Goal: Task Accomplishment & Management: Manage account settings

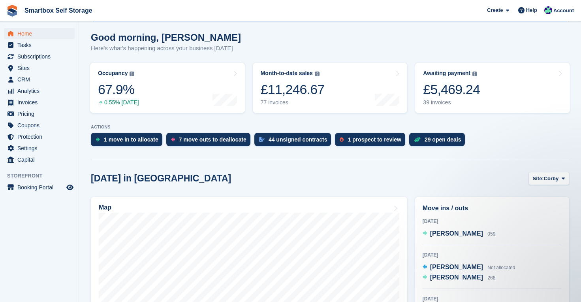
scroll to position [68, 0]
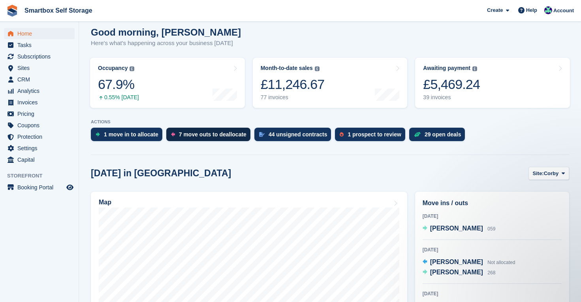
click at [197, 133] on div "7 move outs to deallocate" at bounding box center [213, 134] width 68 height 6
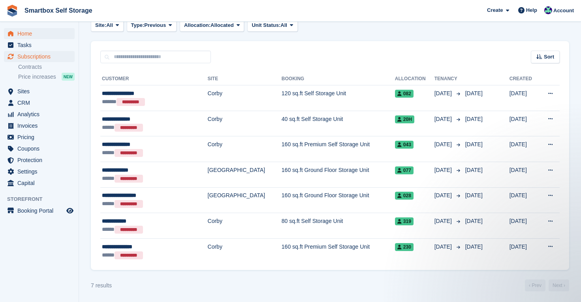
click at [30, 34] on span "Home" at bounding box center [40, 33] width 47 height 11
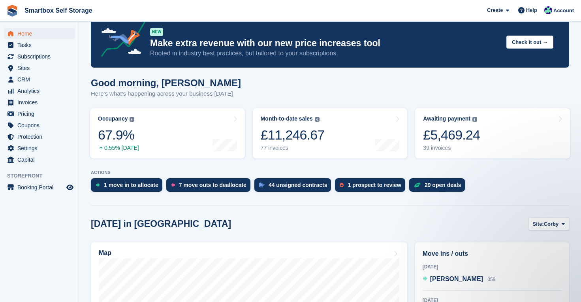
scroll to position [39, 0]
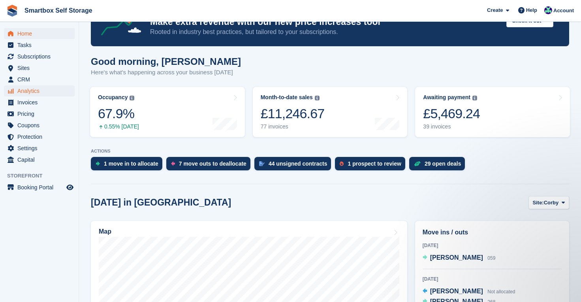
click at [30, 91] on span "Analytics" at bounding box center [40, 90] width 47 height 11
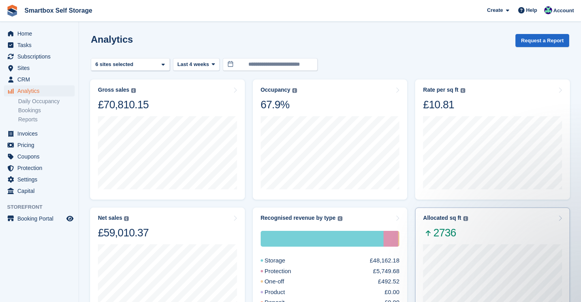
click at [480, 230] on div "Allocated sq ft The total change in allocated area from the beginning to the en…" at bounding box center [492, 227] width 139 height 25
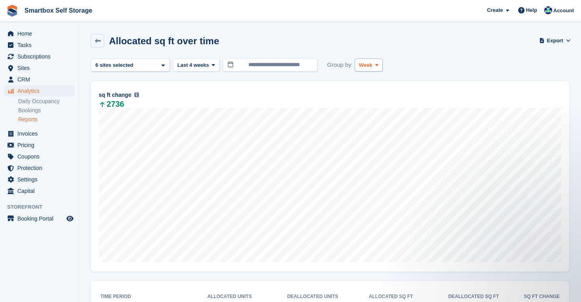
click at [374, 64] on button "Week" at bounding box center [369, 65] width 28 height 13
click at [370, 111] on link "Month" at bounding box center [393, 112] width 69 height 14
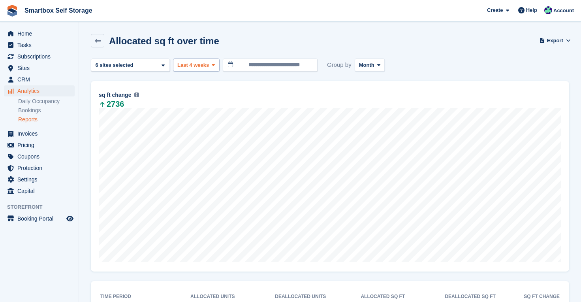
click at [208, 66] on span "Last 4 weeks" at bounding box center [193, 65] width 32 height 8
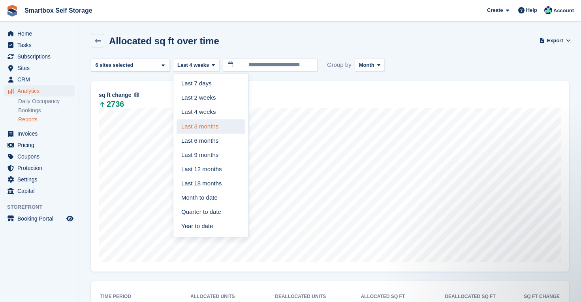
click at [208, 127] on link "Last 3 months" at bounding box center [211, 126] width 69 height 14
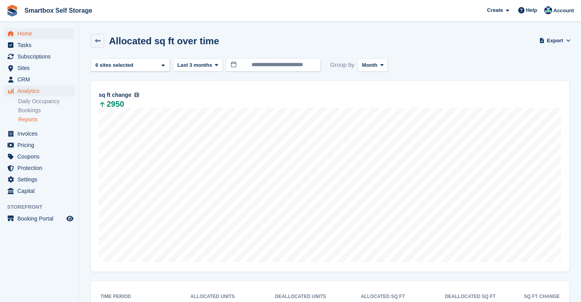
click at [25, 36] on span "Home" at bounding box center [40, 33] width 47 height 11
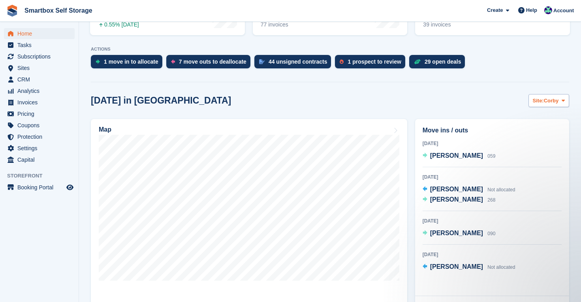
click at [556, 100] on span "Corby" at bounding box center [551, 101] width 15 height 8
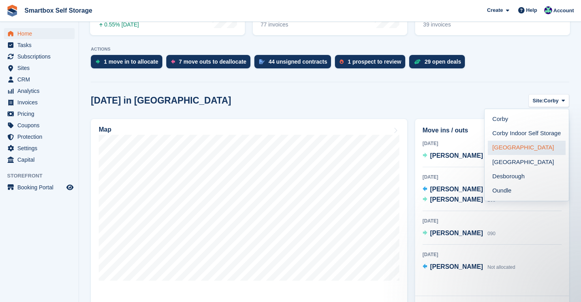
click at [520, 146] on link "[GEOGRAPHIC_DATA]" at bounding box center [527, 148] width 78 height 14
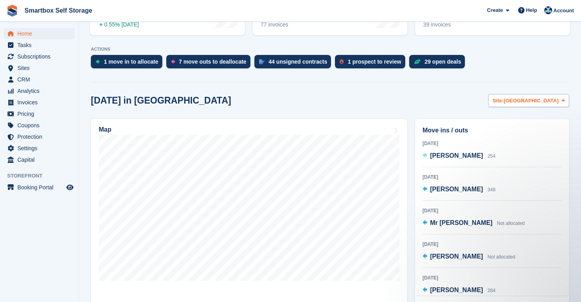
click at [541, 101] on span "[GEOGRAPHIC_DATA]" at bounding box center [531, 101] width 55 height 8
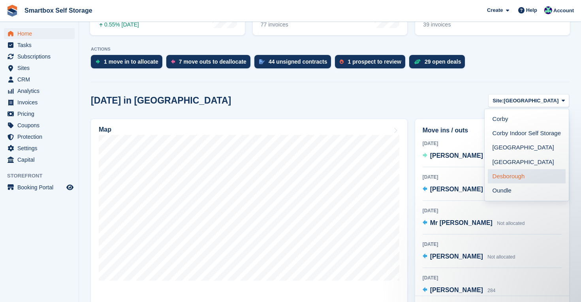
click at [525, 176] on link "Desborough" at bounding box center [527, 176] width 78 height 14
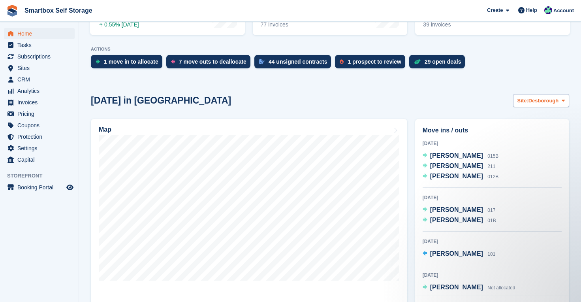
click at [536, 99] on span "Desborough" at bounding box center [544, 101] width 30 height 8
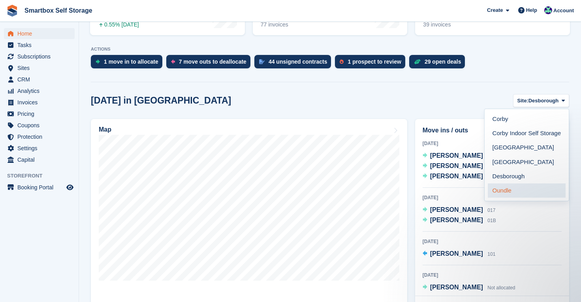
click at [519, 192] on link "Oundle" at bounding box center [527, 190] width 78 height 14
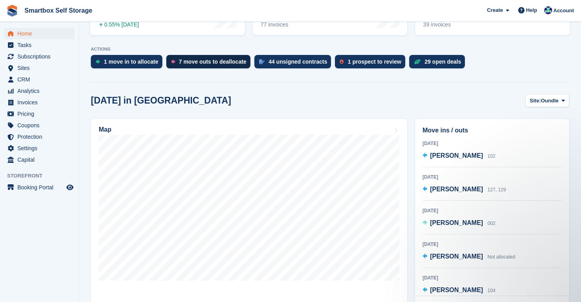
click at [197, 63] on div "7 move outs to deallocate" at bounding box center [213, 62] width 68 height 6
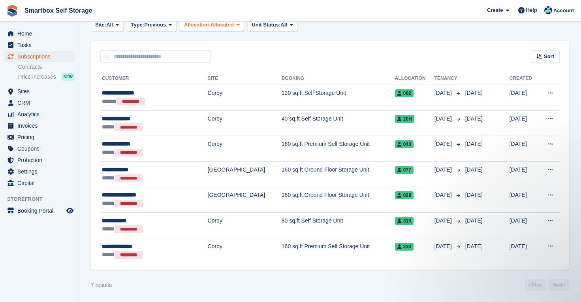
scroll to position [134, 0]
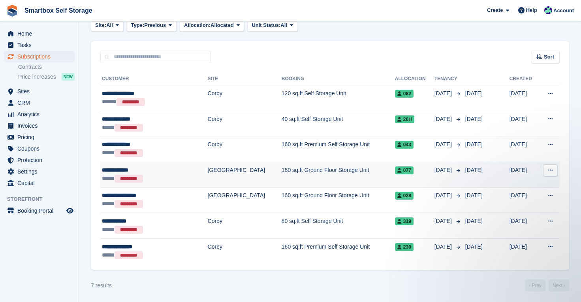
click at [168, 175] on div "***** *********" at bounding box center [143, 178] width 82 height 9
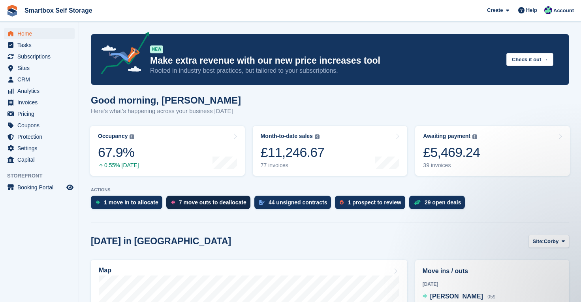
click at [200, 208] on div "7 move outs to deallocate" at bounding box center [208, 202] width 84 height 13
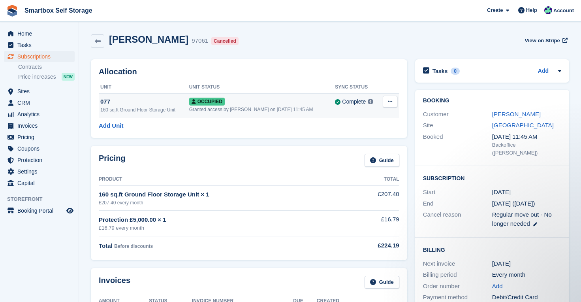
click at [104, 101] on div "077" at bounding box center [144, 101] width 89 height 9
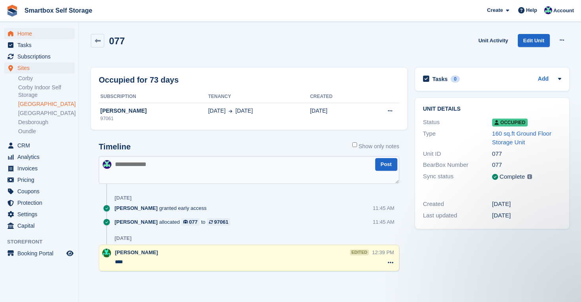
click at [30, 32] on span "Home" at bounding box center [40, 33] width 47 height 11
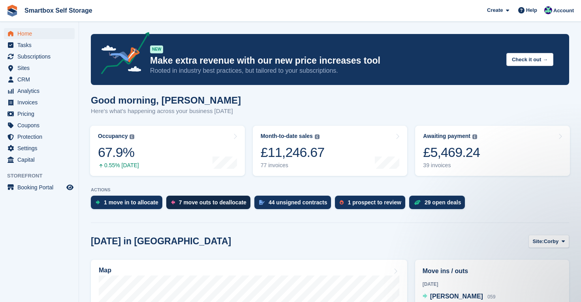
click at [198, 203] on div "7 move outs to deallocate" at bounding box center [213, 202] width 68 height 6
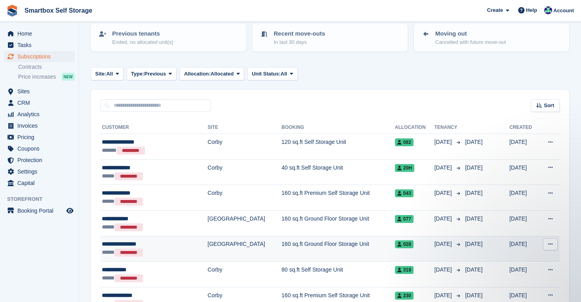
click at [143, 248] on div "***** *********" at bounding box center [143, 252] width 82 height 9
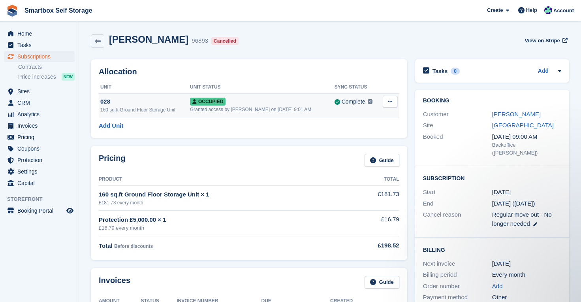
click at [106, 103] on div "028" at bounding box center [145, 101] width 90 height 9
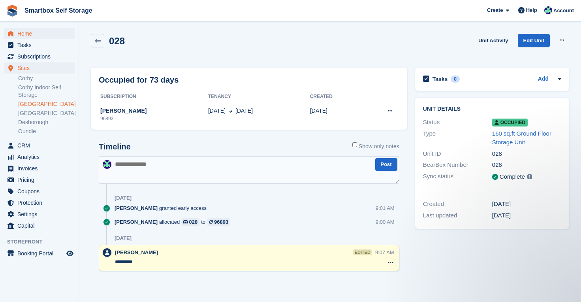
click at [26, 29] on span "Home" at bounding box center [40, 33] width 47 height 11
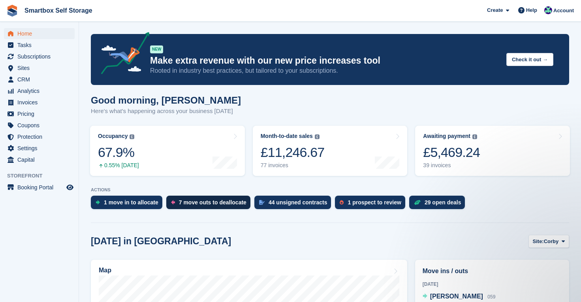
click at [209, 204] on div "7 move outs to deallocate" at bounding box center [213, 202] width 68 height 6
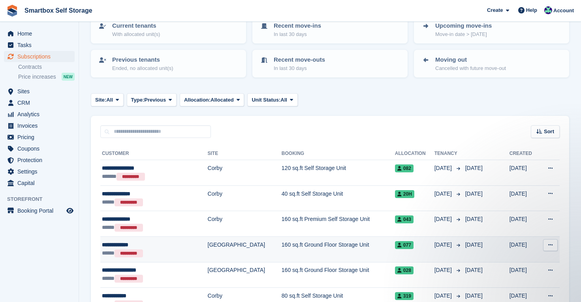
scroll to position [62, 0]
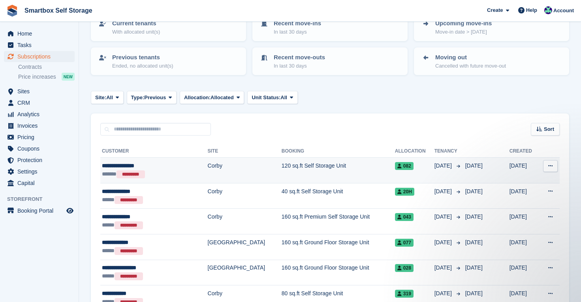
click at [122, 164] on div "**********" at bounding box center [143, 166] width 82 height 8
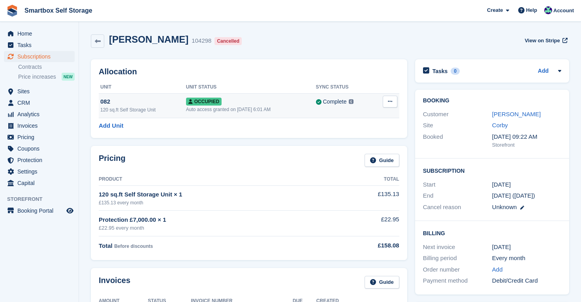
click at [102, 102] on div "082" at bounding box center [143, 101] width 86 height 9
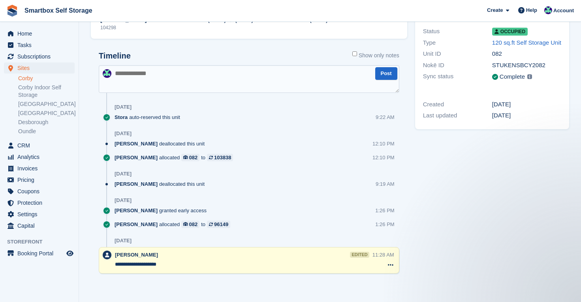
scroll to position [91, 0]
click at [29, 33] on span "Home" at bounding box center [40, 33] width 47 height 11
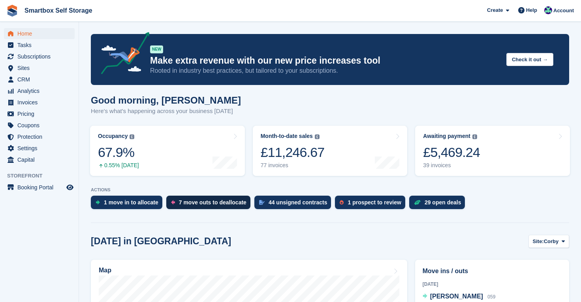
click at [206, 200] on div "7 move outs to deallocate" at bounding box center [213, 202] width 68 height 6
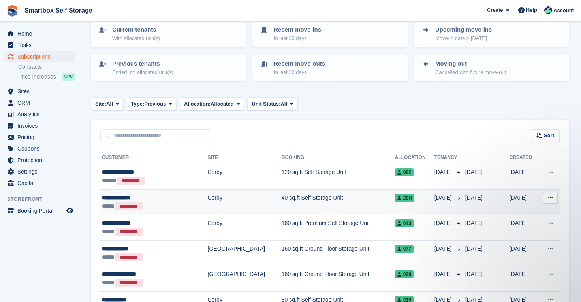
click at [137, 196] on div "**********" at bounding box center [143, 198] width 82 height 8
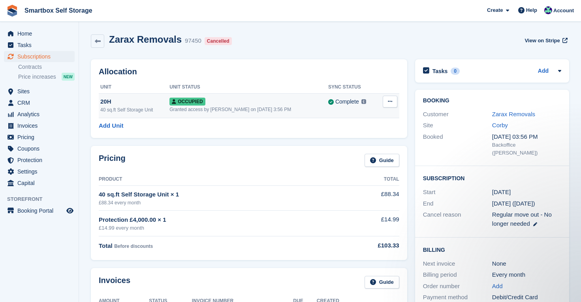
click at [107, 97] on div "20H" at bounding box center [134, 101] width 69 height 9
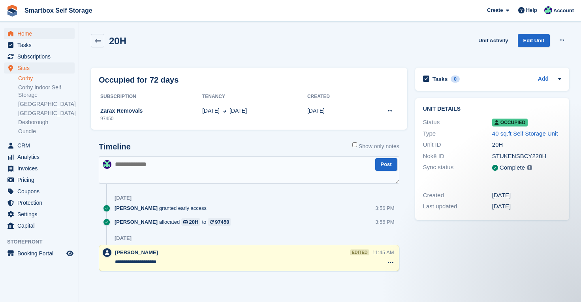
click at [22, 33] on span "Home" at bounding box center [40, 33] width 47 height 11
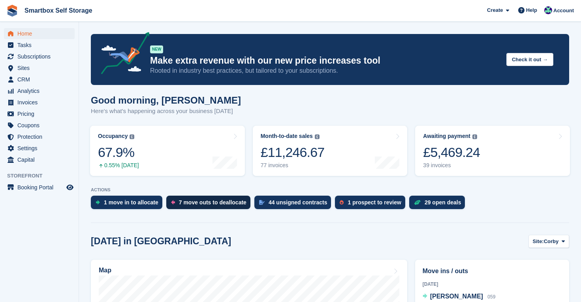
click at [184, 202] on div "7 move outs to deallocate" at bounding box center [213, 202] width 68 height 6
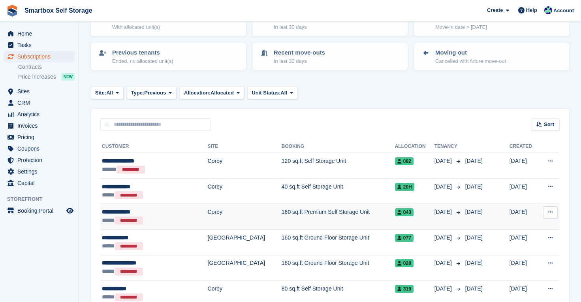
scroll to position [71, 0]
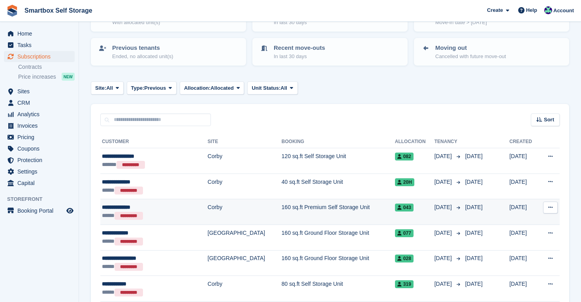
click at [129, 207] on div "**********" at bounding box center [143, 207] width 82 height 8
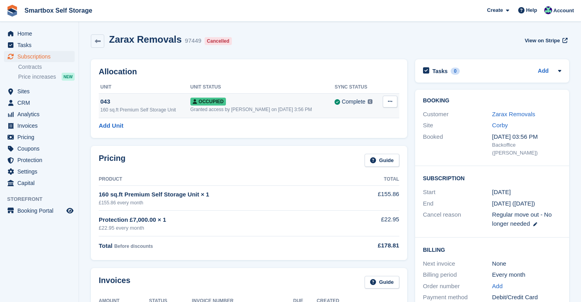
click at [108, 100] on div "043" at bounding box center [145, 101] width 90 height 9
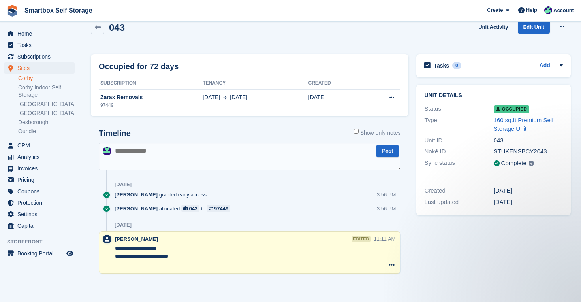
scroll to position [13, 0]
click at [30, 37] on span "Home" at bounding box center [40, 33] width 47 height 11
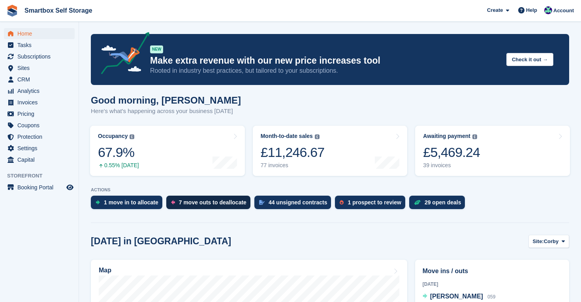
click at [186, 205] on div "7 move outs to deallocate" at bounding box center [213, 202] width 68 height 6
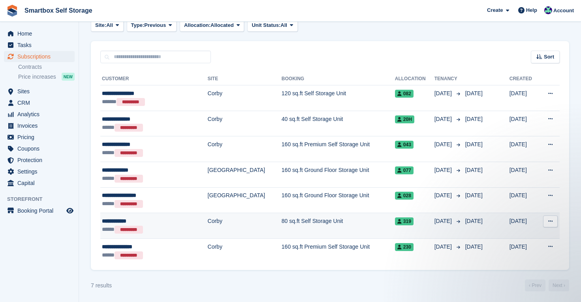
click at [144, 221] on div "**********" at bounding box center [143, 221] width 82 height 8
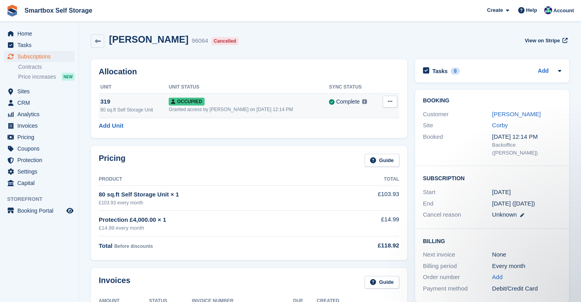
click at [109, 100] on div "319" at bounding box center [134, 101] width 68 height 9
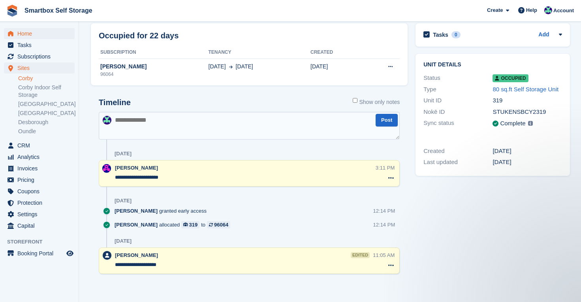
click at [26, 33] on span "Home" at bounding box center [40, 33] width 47 height 11
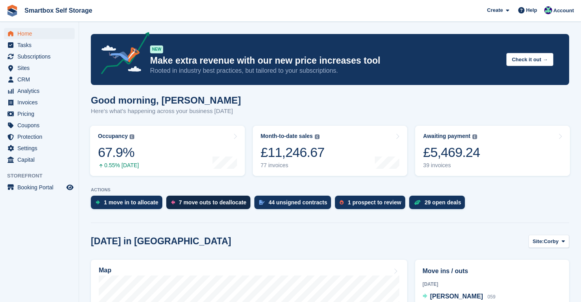
click at [189, 200] on div "7 move outs to deallocate" at bounding box center [213, 202] width 68 height 6
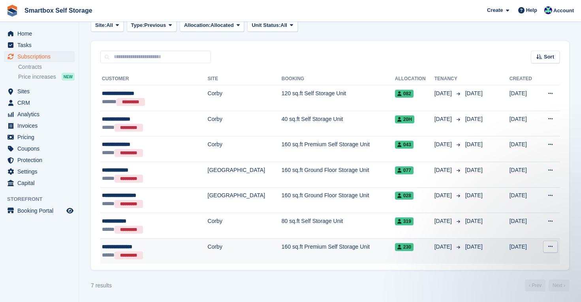
click at [121, 243] on div "**********" at bounding box center [143, 247] width 82 height 8
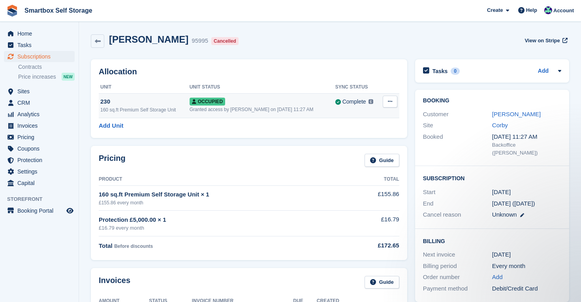
click at [108, 103] on div "230" at bounding box center [144, 101] width 89 height 9
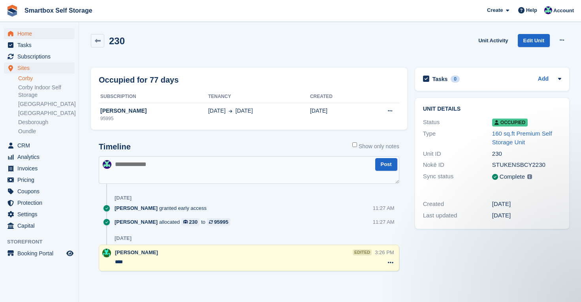
click at [21, 34] on span "Home" at bounding box center [40, 33] width 47 height 11
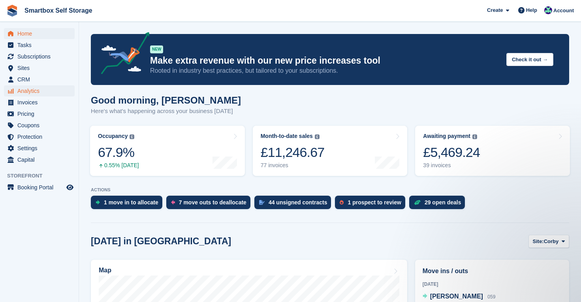
click at [32, 89] on span "Analytics" at bounding box center [40, 90] width 47 height 11
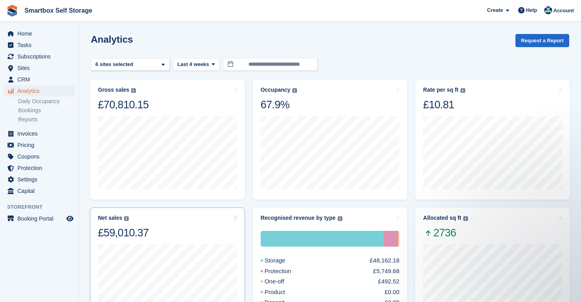
click at [173, 225] on div "Net sales The sum of all finalised invoices, after discount and excluding tax. …" at bounding box center [167, 227] width 139 height 25
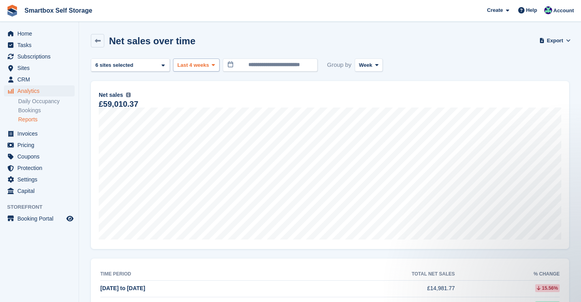
click at [209, 61] on span "Last 4 weeks" at bounding box center [193, 65] width 32 height 8
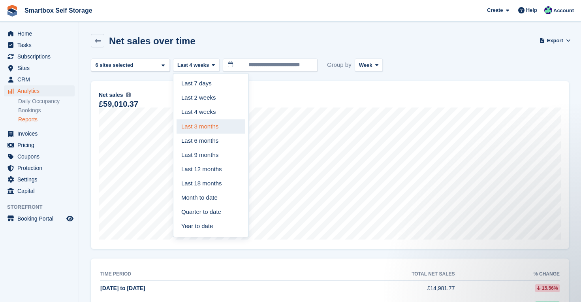
click at [208, 124] on link "Last 3 months" at bounding box center [211, 126] width 69 height 14
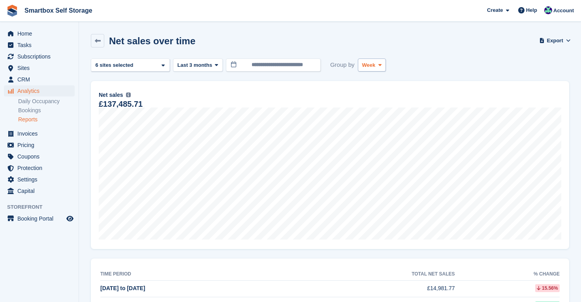
click at [376, 66] on span "Week" at bounding box center [368, 65] width 13 height 8
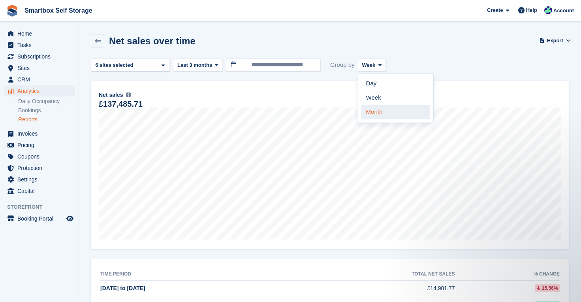
click at [374, 111] on link "Month" at bounding box center [396, 112] width 69 height 14
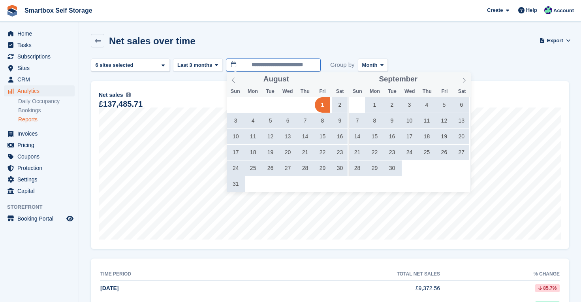
click at [292, 62] on input "**********" at bounding box center [273, 65] width 95 height 13
click at [378, 104] on span "1" at bounding box center [374, 104] width 15 height 15
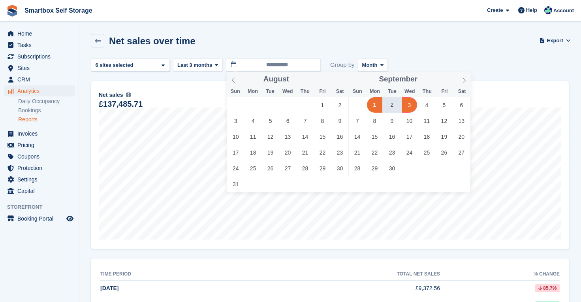
click at [411, 104] on span "3" at bounding box center [409, 104] width 15 height 15
type input "**********"
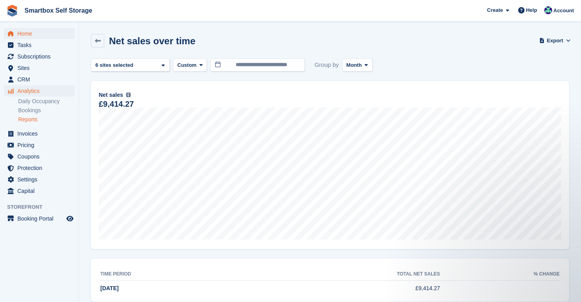
click at [28, 31] on span "Home" at bounding box center [40, 33] width 47 height 11
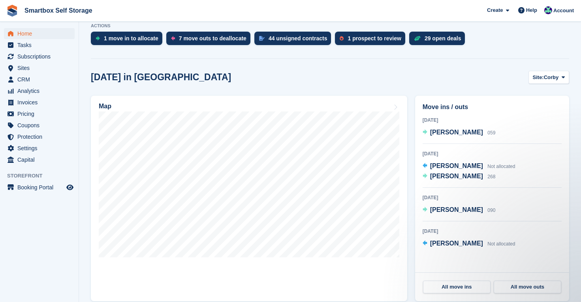
scroll to position [184, 0]
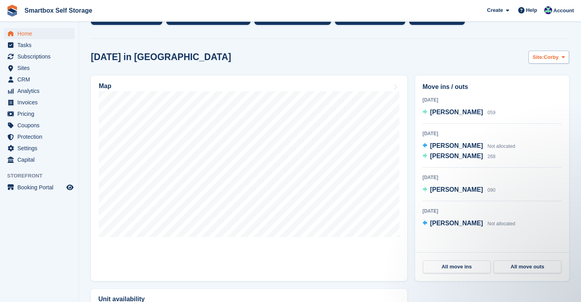
click at [544, 59] on span "Corby" at bounding box center [551, 57] width 15 height 8
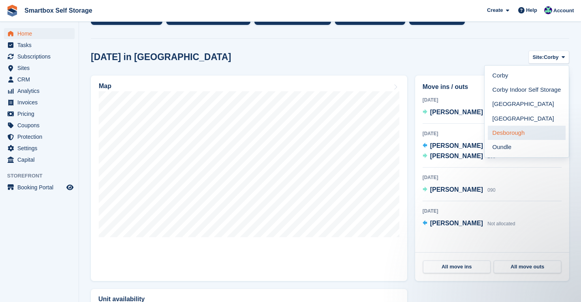
click at [523, 134] on link "Desborough" at bounding box center [527, 133] width 78 height 14
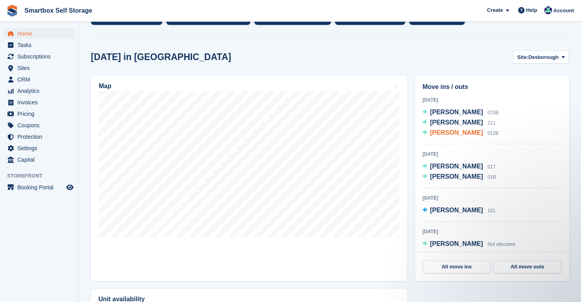
click at [447, 134] on span "[PERSON_NAME]" at bounding box center [456, 132] width 53 height 7
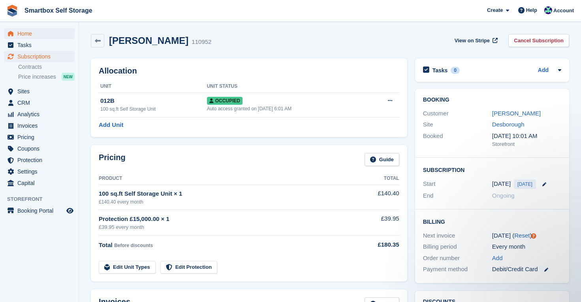
click at [30, 31] on span "Home" at bounding box center [40, 33] width 47 height 11
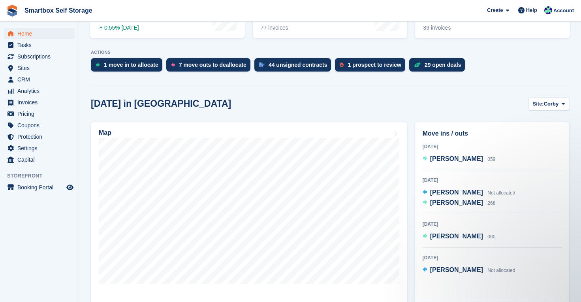
scroll to position [138, 0]
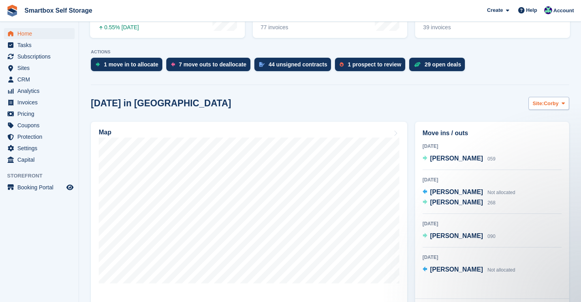
click at [542, 107] on span "Site:" at bounding box center [538, 104] width 11 height 8
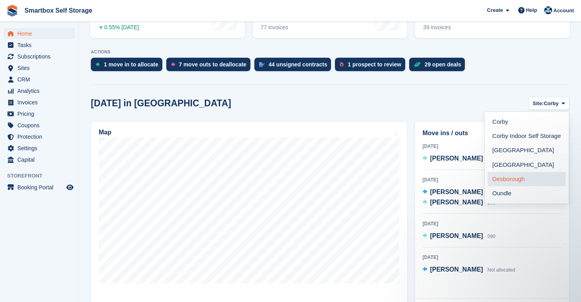
click at [521, 179] on link "Desborough" at bounding box center [527, 179] width 78 height 14
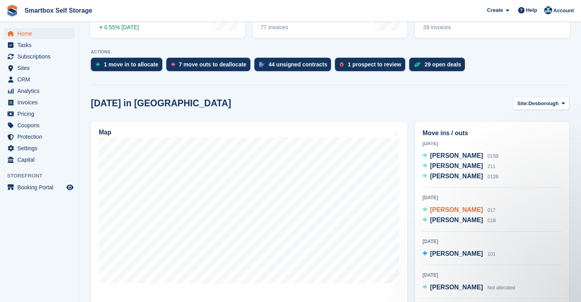
scroll to position [3, 0]
click at [456, 218] on span "Oscar Williams" at bounding box center [456, 220] width 53 height 7
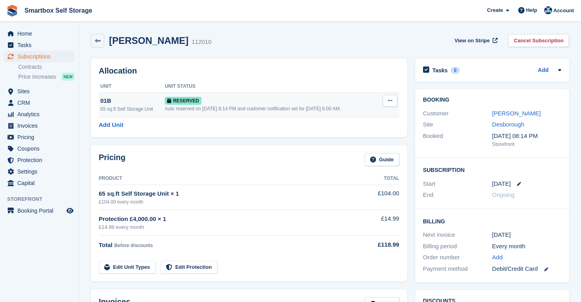
click at [388, 102] on icon at bounding box center [390, 100] width 4 height 5
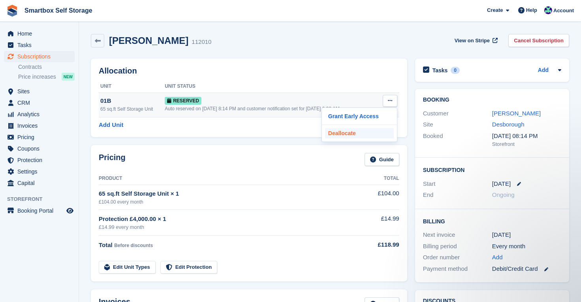
click at [365, 134] on p "Deallocate" at bounding box center [359, 133] width 69 height 10
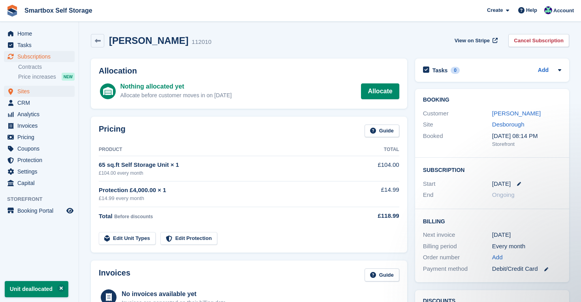
click at [30, 94] on span "Sites" at bounding box center [40, 91] width 47 height 11
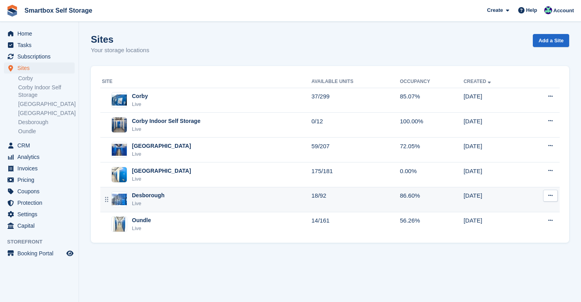
click at [162, 196] on div "Desborough" at bounding box center [148, 195] width 32 height 8
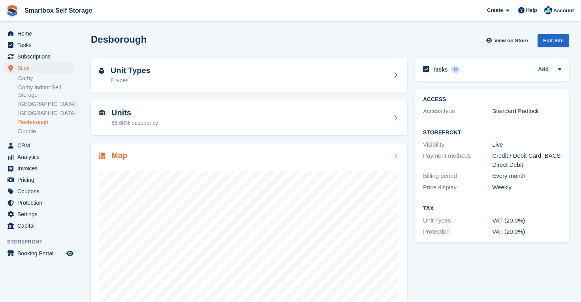
click at [243, 157] on div "Map" at bounding box center [249, 156] width 301 height 11
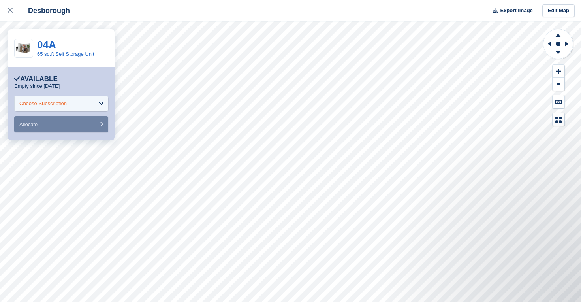
click at [83, 104] on div "Choose Subscription" at bounding box center [61, 104] width 94 height 16
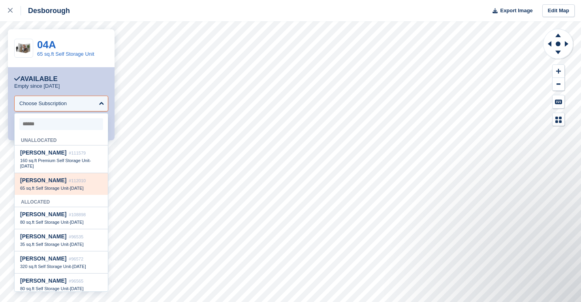
click at [55, 179] on span "Oscar Williams" at bounding box center [43, 180] width 46 height 6
select select "******"
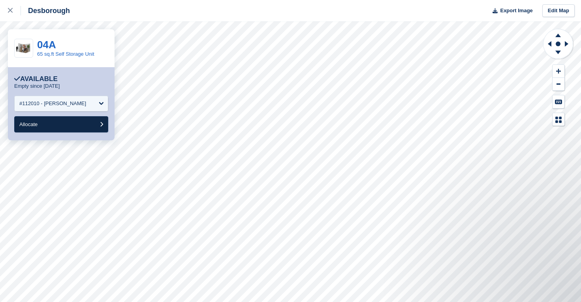
click at [45, 125] on button "Allocate" at bounding box center [61, 124] width 94 height 16
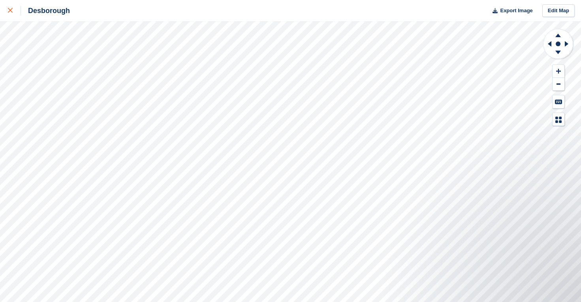
click at [9, 11] on icon at bounding box center [10, 10] width 5 height 5
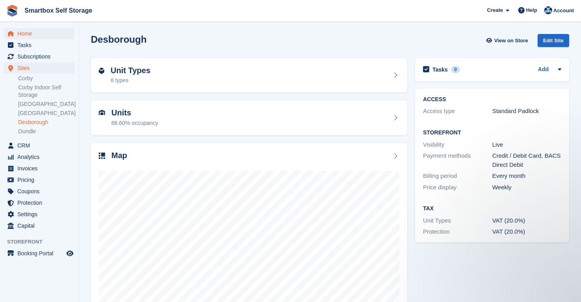
click at [23, 30] on span "Home" at bounding box center [40, 33] width 47 height 11
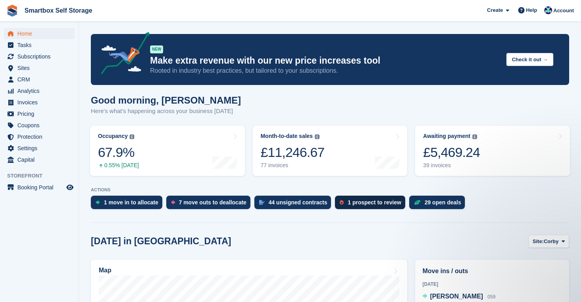
click at [360, 208] on div "1 prospect to review" at bounding box center [370, 202] width 70 height 13
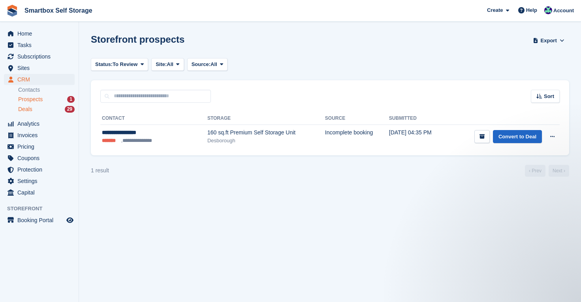
click at [30, 111] on span "Deals" at bounding box center [25, 110] width 14 height 8
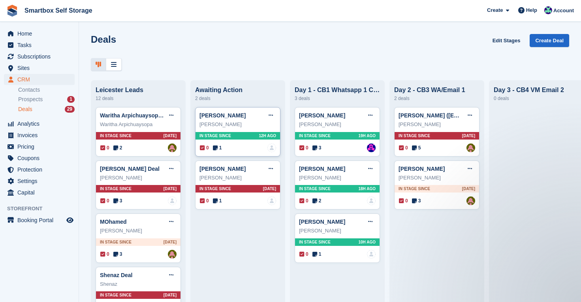
click at [228, 134] on span "In stage since" at bounding box center [216, 136] width 32 height 6
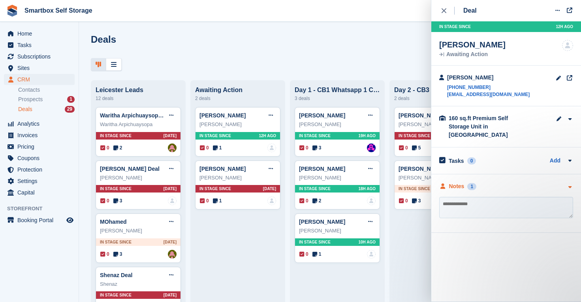
click at [453, 182] on div "Notes" at bounding box center [456, 186] width 15 height 8
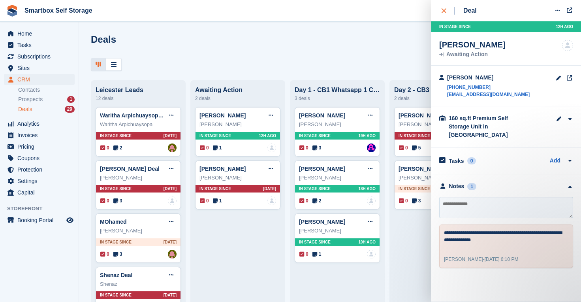
click at [444, 8] on icon "close" at bounding box center [444, 10] width 5 height 5
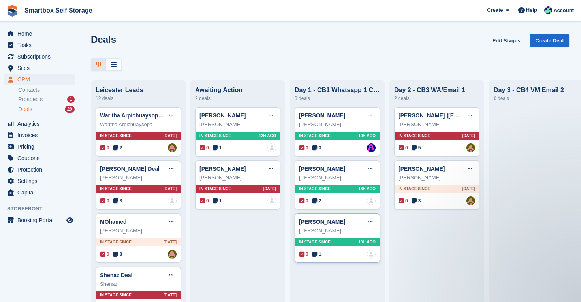
click at [360, 243] on span "10H AGO" at bounding box center [367, 242] width 17 height 6
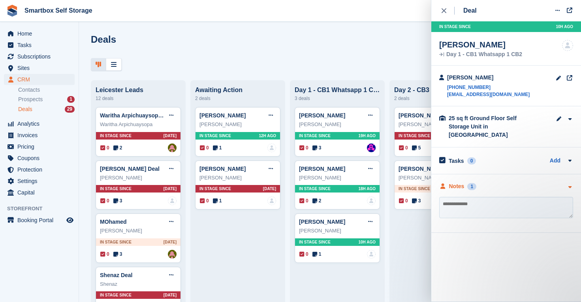
click at [459, 182] on div "Notes" at bounding box center [456, 186] width 15 height 8
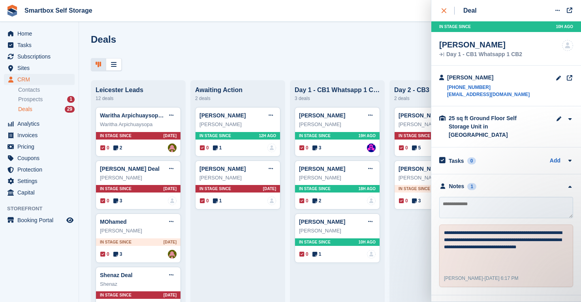
click at [444, 11] on icon "close" at bounding box center [444, 10] width 5 height 5
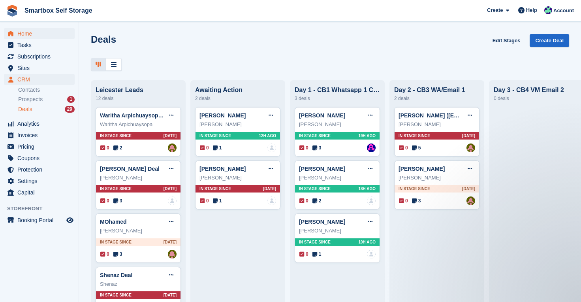
click at [28, 33] on span "Home" at bounding box center [40, 33] width 47 height 11
